Goal: Find specific page/section: Find specific page/section

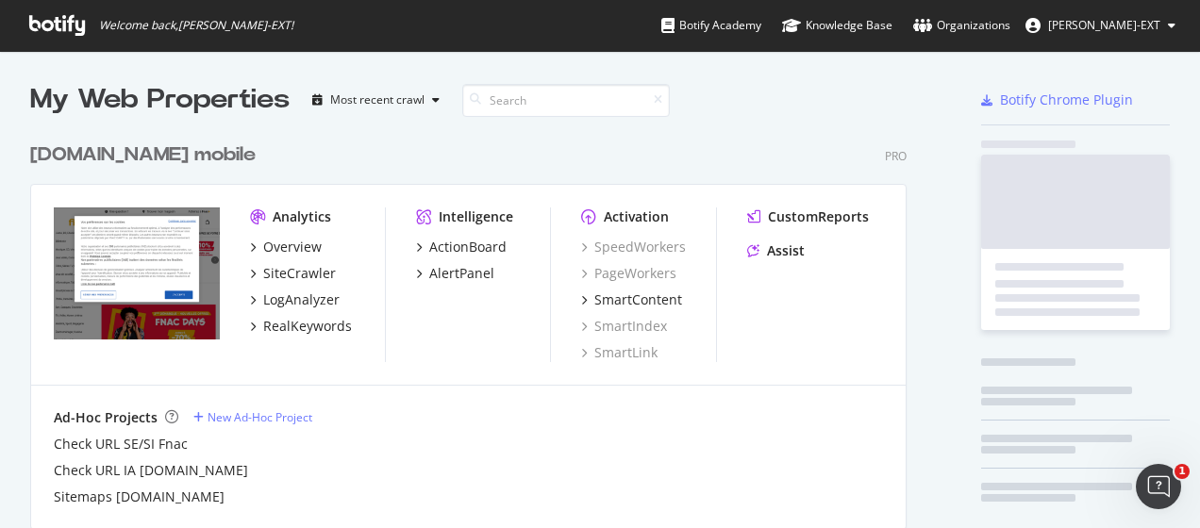
scroll to position [1282, 877]
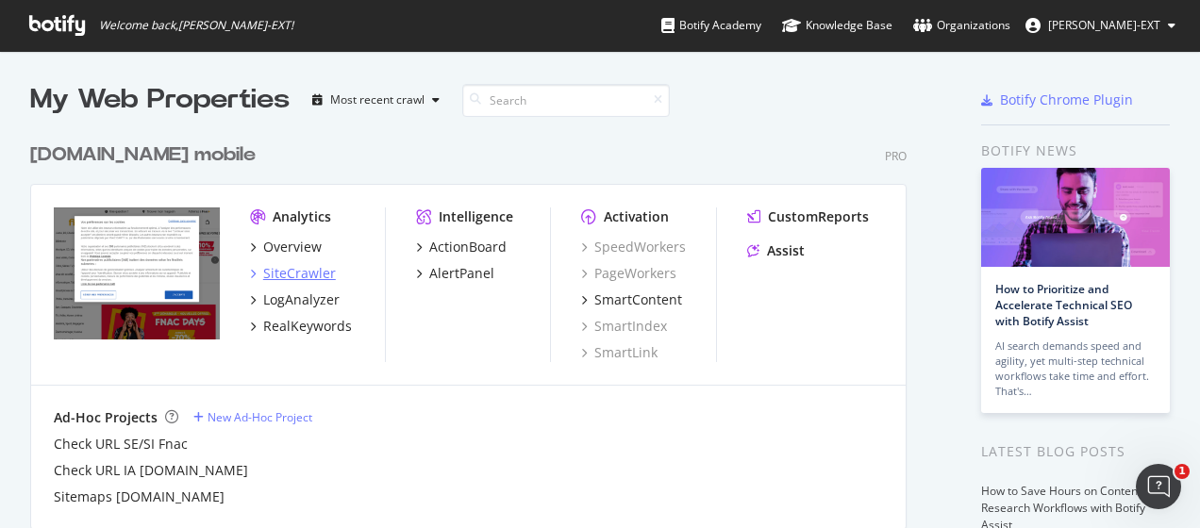
click at [301, 270] on div "SiteCrawler" at bounding box center [299, 273] width 73 height 19
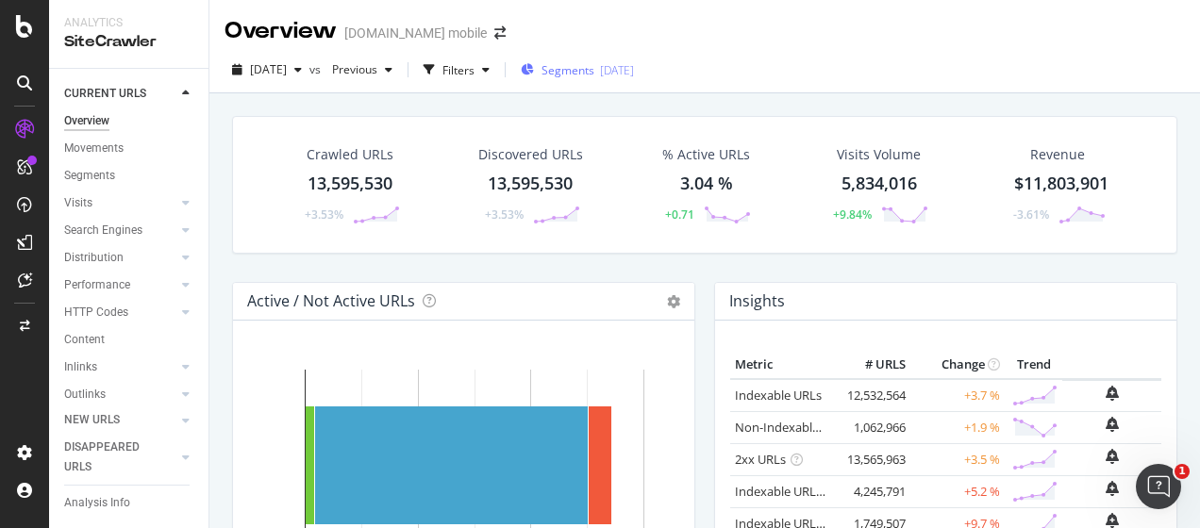
click at [594, 66] on span "Segments" at bounding box center [568, 70] width 53 height 16
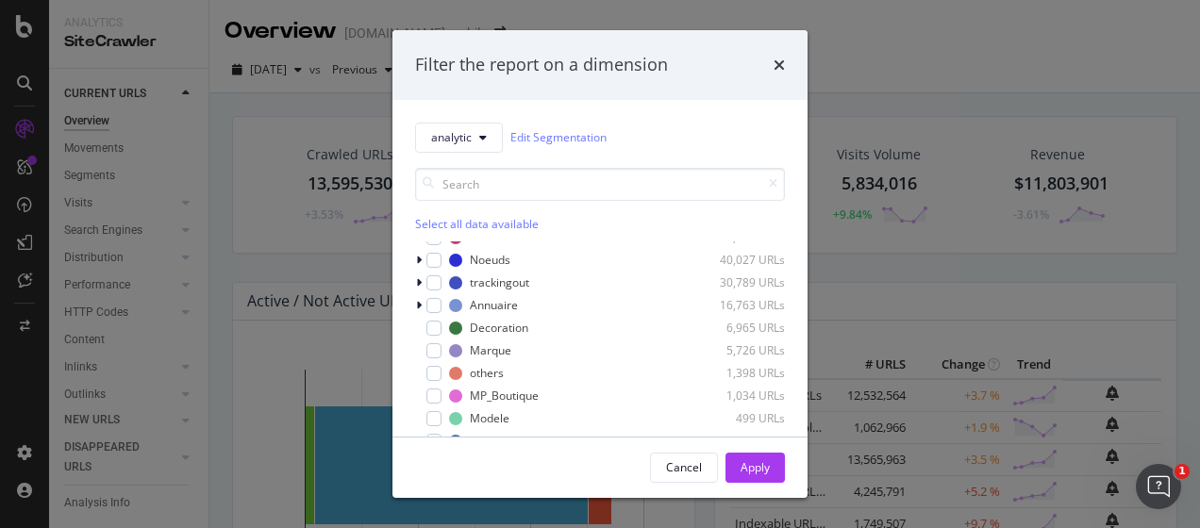
scroll to position [240, 0]
click at [462, 130] on span "analytic" at bounding box center [451, 137] width 41 height 16
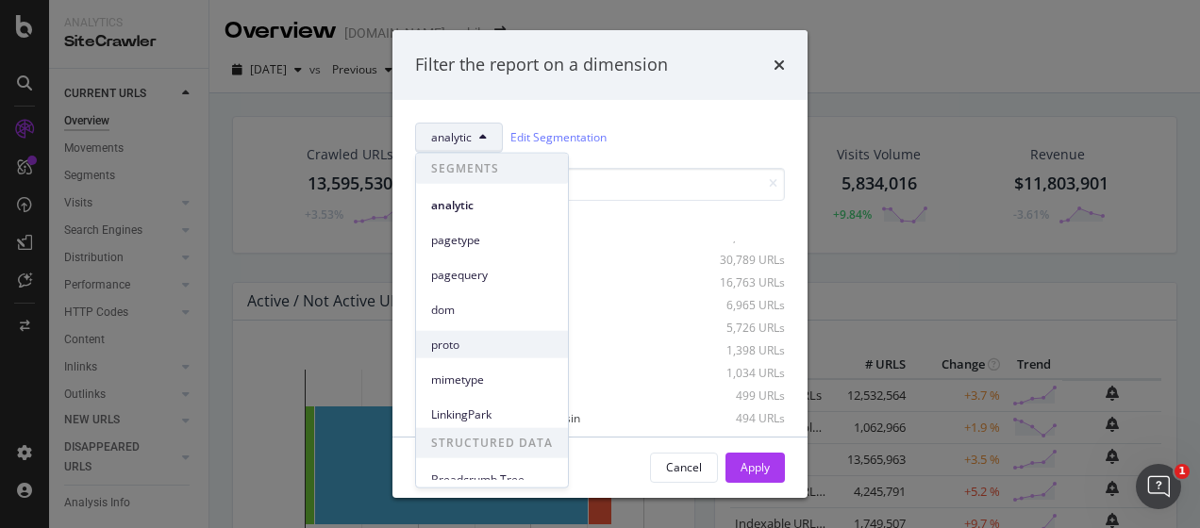
scroll to position [13, 0]
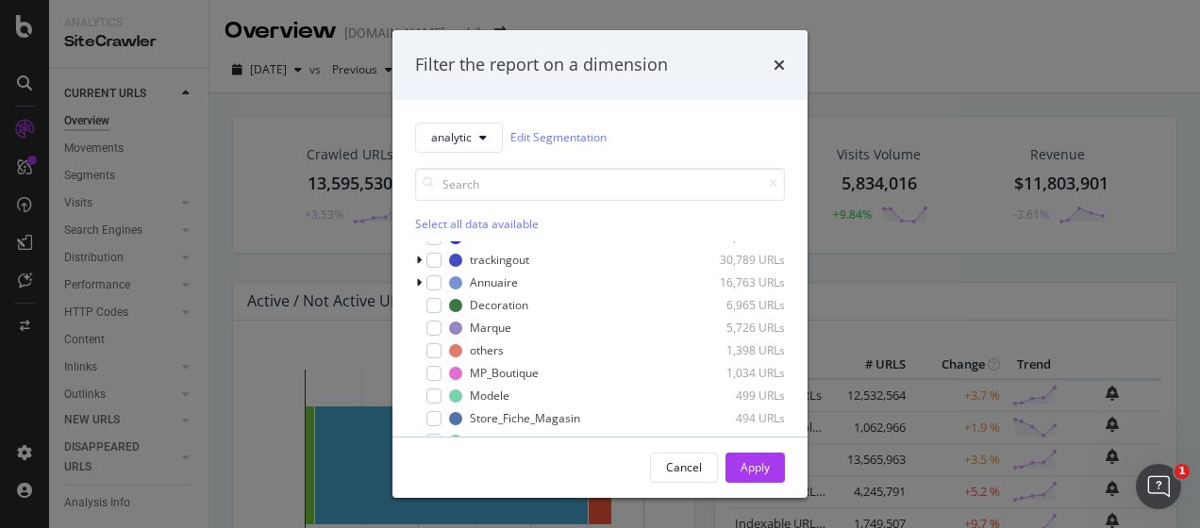
click at [661, 129] on div "analytic Edit Segmentation" at bounding box center [600, 138] width 370 height 30
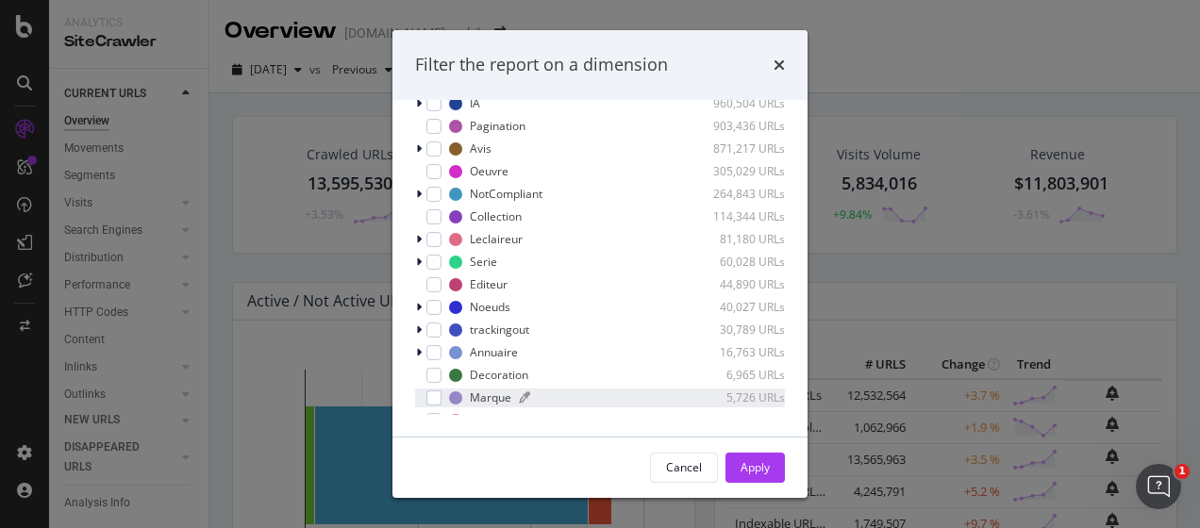
scroll to position [0, 0]
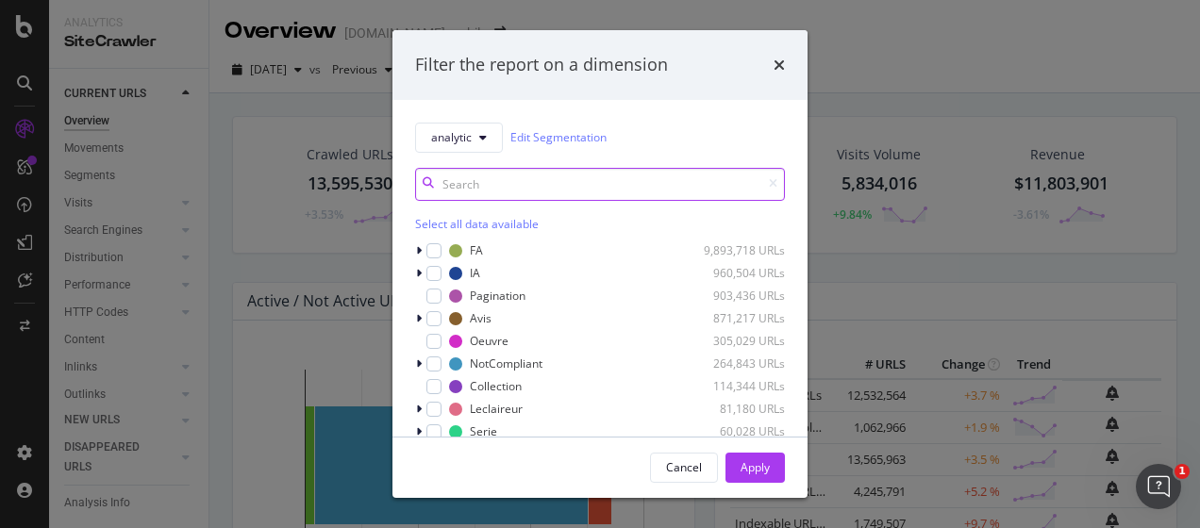
click at [608, 180] on input "modal" at bounding box center [600, 184] width 370 height 33
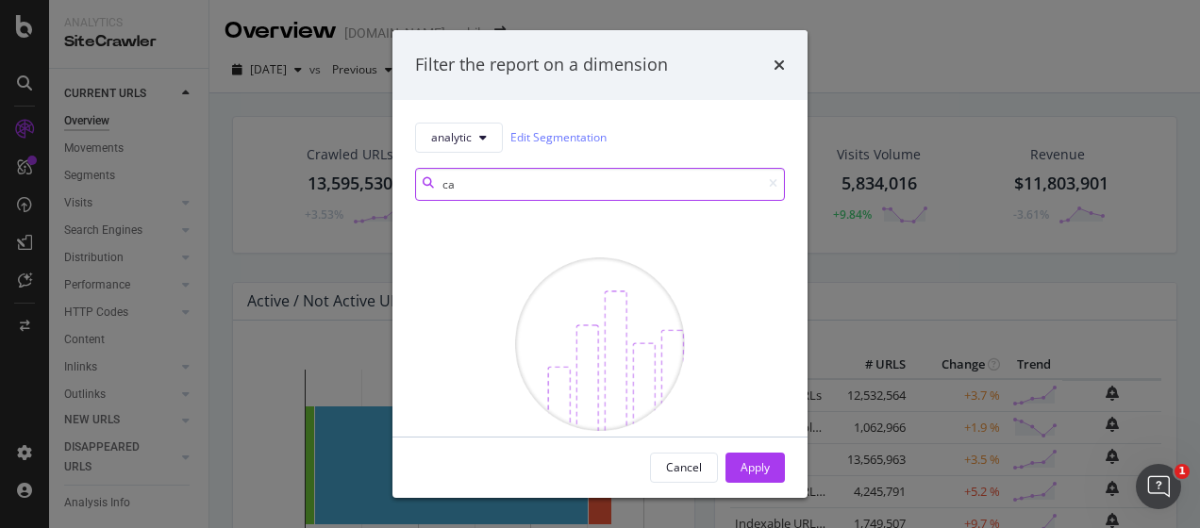
type input "c"
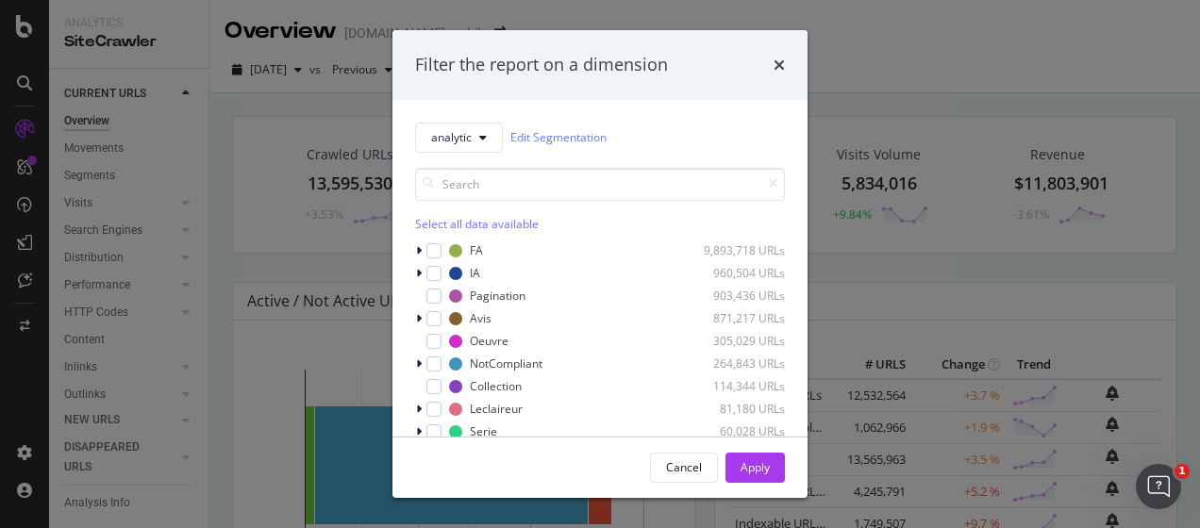
click at [1049, 214] on div "Filter the report on a dimension analytic Edit Segmentation Select all data ava…" at bounding box center [600, 264] width 1200 height 528
